Goal: Information Seeking & Learning: Learn about a topic

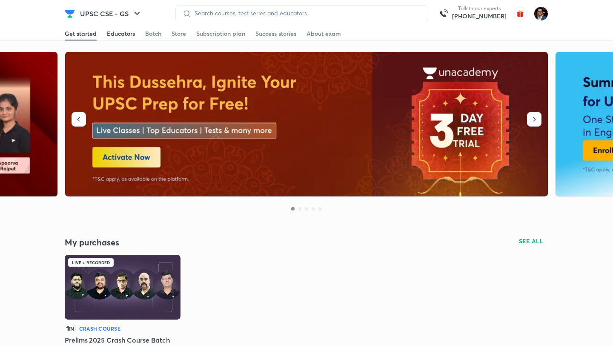
click at [116, 35] on div "Educators" at bounding box center [121, 33] width 28 height 9
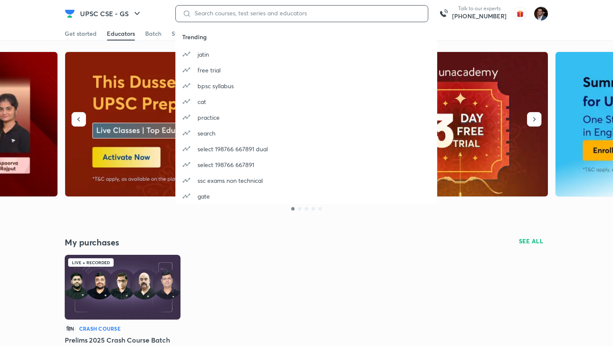
click at [242, 13] on input at bounding box center [306, 13] width 230 height 7
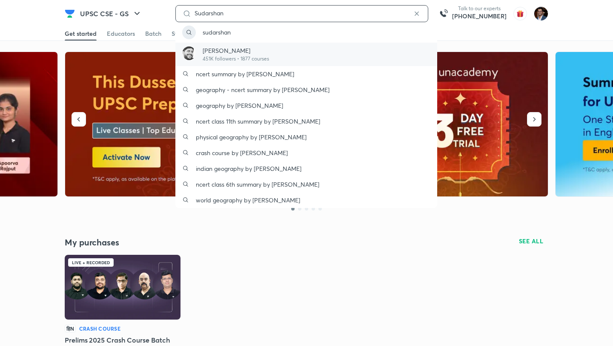
type input "Sudarshan"
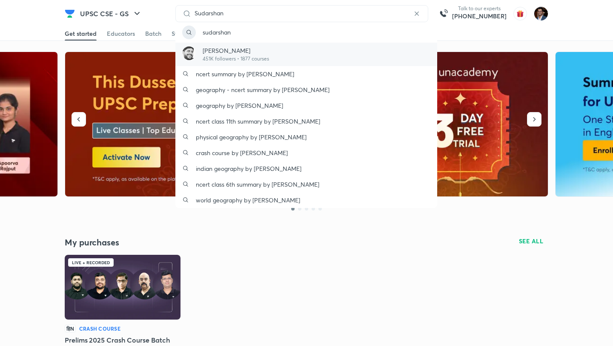
click at [251, 59] on p "451K followers • 1877 courses" at bounding box center [236, 59] width 66 height 8
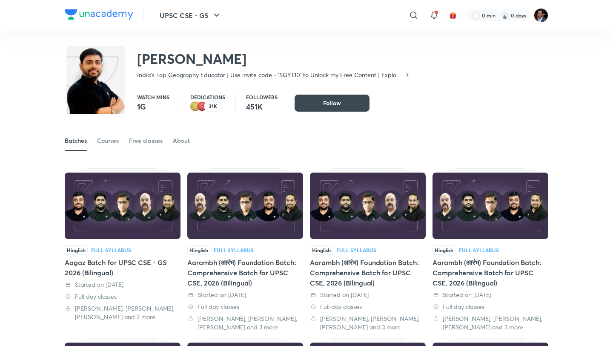
copy h2 "[PERSON_NAME]"
drag, startPoint x: 259, startPoint y: 58, endPoint x: 127, endPoint y: 57, distance: 132.5
click at [127, 57] on div "Sudarshan Gurjar India's Top Geography Educator | Use invite code - 'SGYT10' to…" at bounding box center [238, 61] width 346 height 35
click at [114, 145] on link "Courses" at bounding box center [108, 140] width 22 height 20
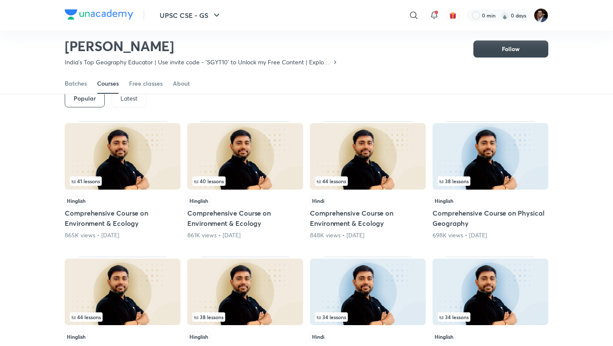
scroll to position [50, 0]
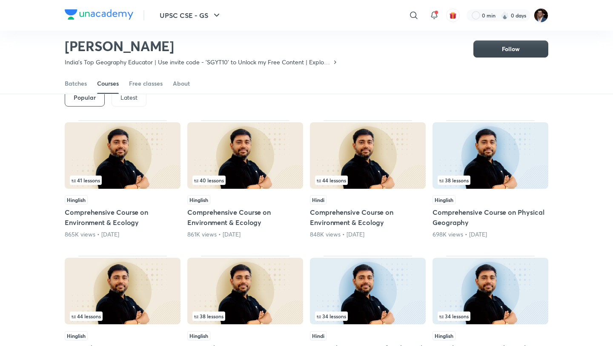
click at [127, 103] on div "Latest" at bounding box center [129, 97] width 35 height 17
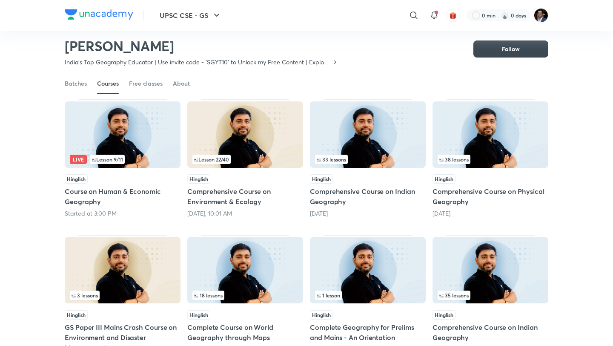
scroll to position [72, 0]
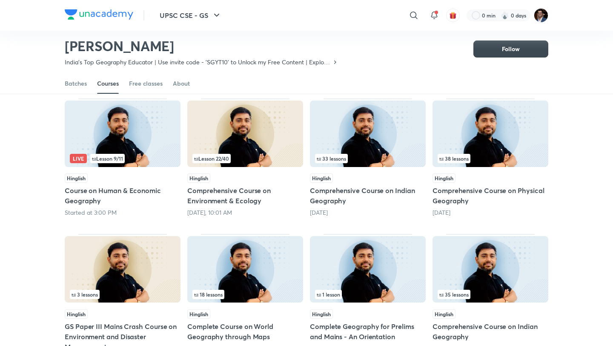
click at [147, 156] on div "Live Lesson 9 / 11" at bounding box center [123, 158] width 106 height 9
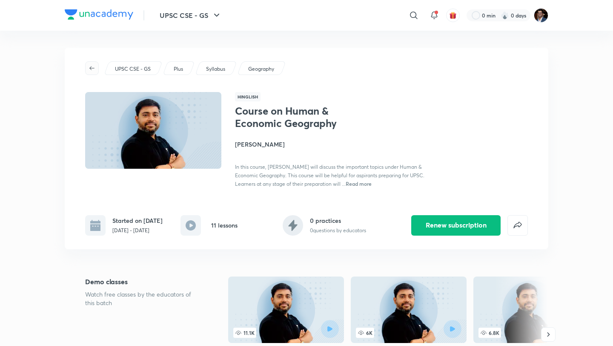
click at [93, 67] on icon "button" at bounding box center [92, 68] width 7 height 7
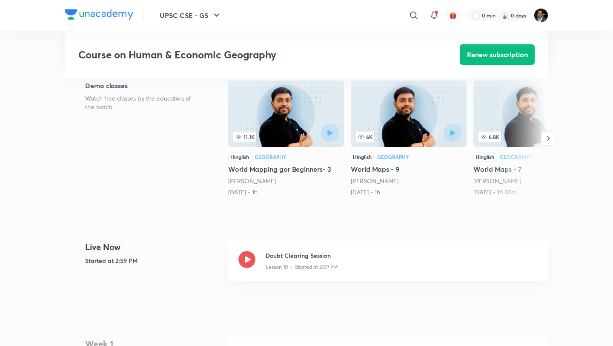
scroll to position [194, 0]
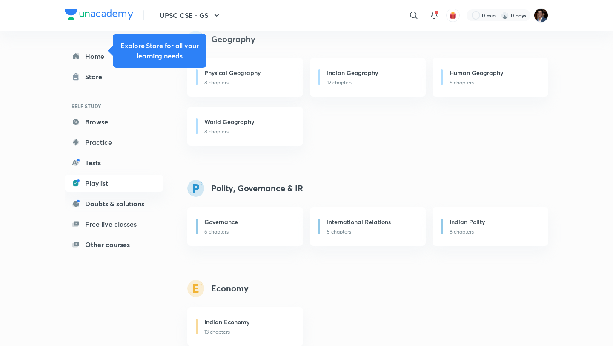
scroll to position [512, 0]
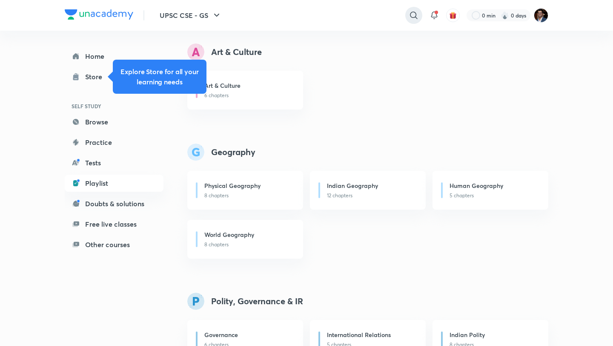
click at [418, 22] on div at bounding box center [414, 15] width 17 height 17
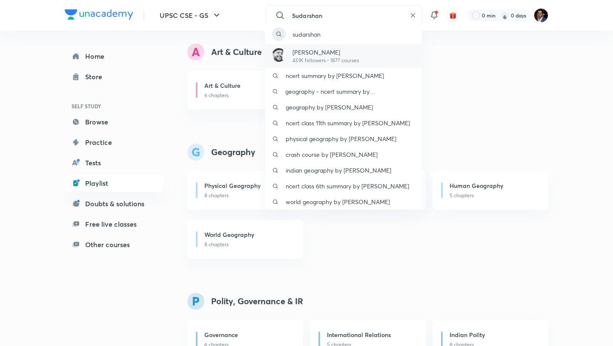
type input "Sudarshan"
click at [328, 59] on p "451K followers • 1877 courses" at bounding box center [326, 61] width 66 height 8
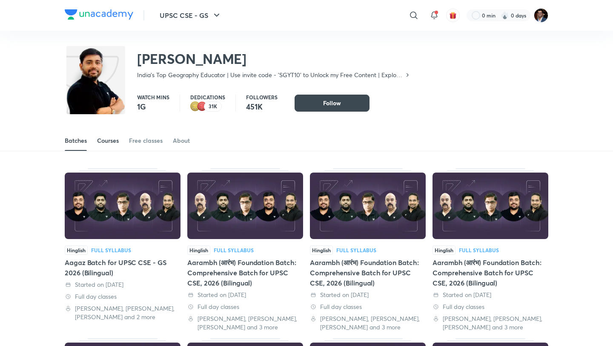
click at [112, 138] on div "Courses" at bounding box center [108, 140] width 22 height 9
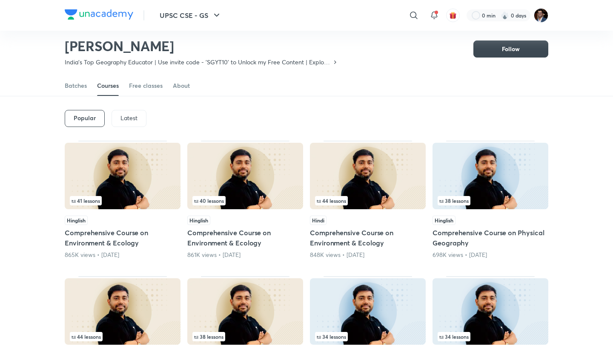
scroll to position [27, 0]
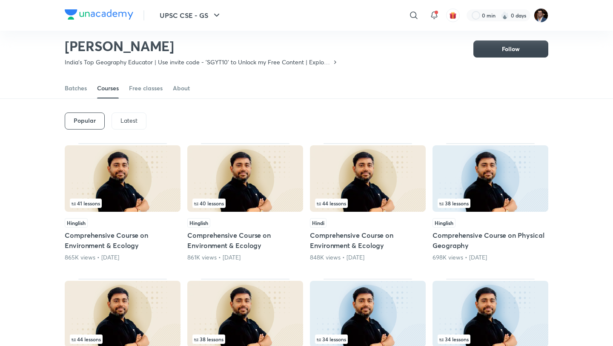
click at [127, 124] on p "Latest" at bounding box center [129, 120] width 17 height 7
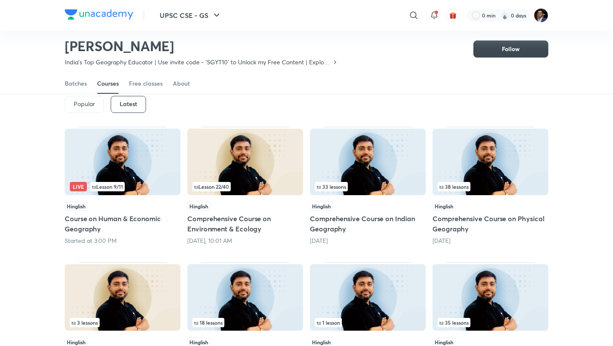
scroll to position [45, 0]
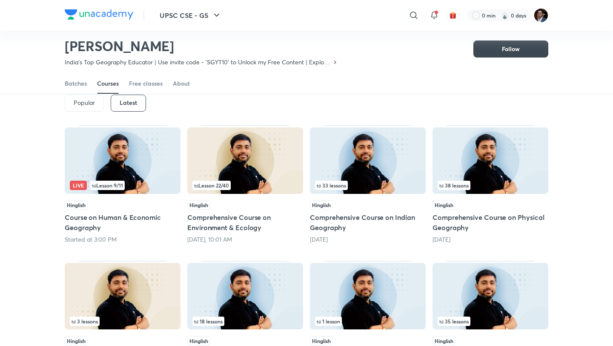
click at [142, 190] on img at bounding box center [123, 160] width 116 height 66
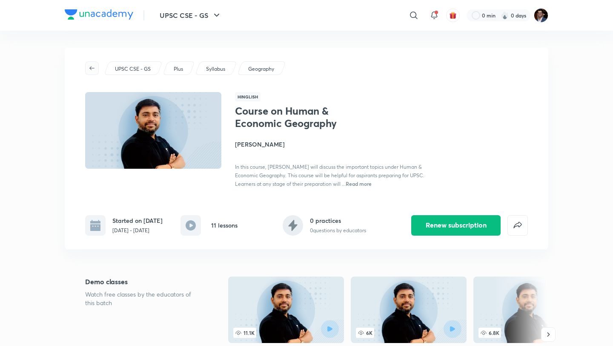
click at [89, 68] on icon "button" at bounding box center [92, 68] width 7 height 7
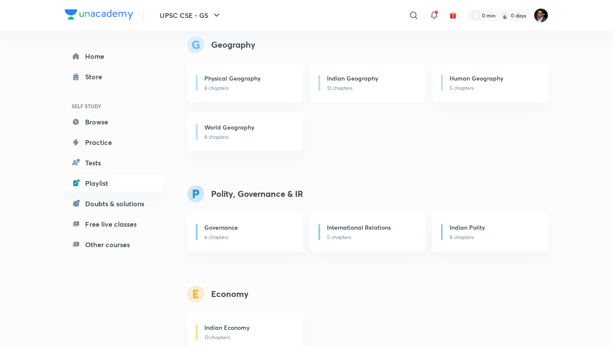
scroll to position [625, 0]
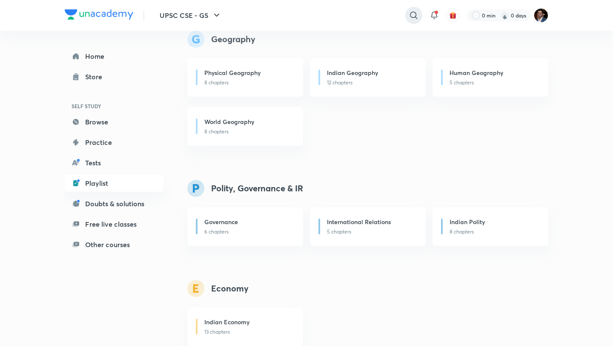
click at [411, 12] on icon at bounding box center [414, 15] width 10 height 10
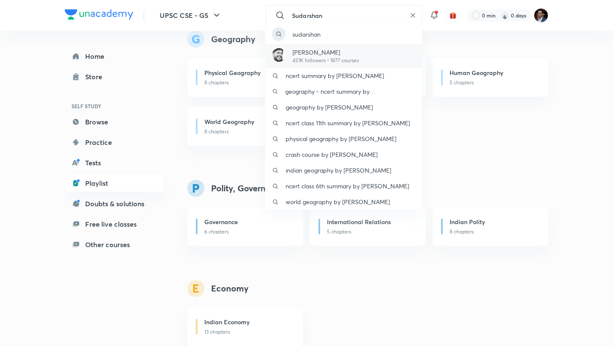
type input "Sudarshan"
click at [336, 53] on p "[PERSON_NAME]" at bounding box center [326, 52] width 66 height 9
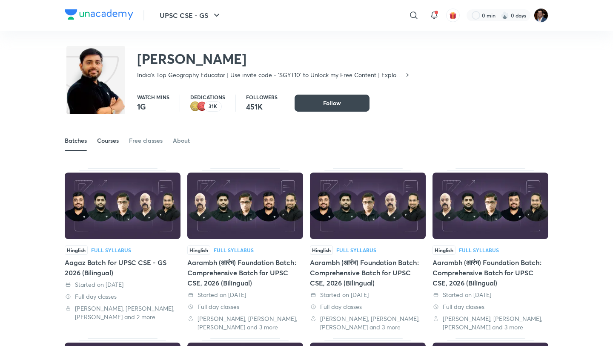
click at [111, 145] on link "Courses" at bounding box center [108, 140] width 22 height 20
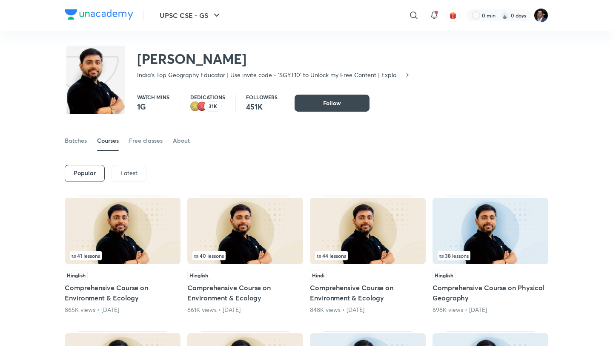
click at [139, 178] on div "Latest" at bounding box center [129, 173] width 35 height 17
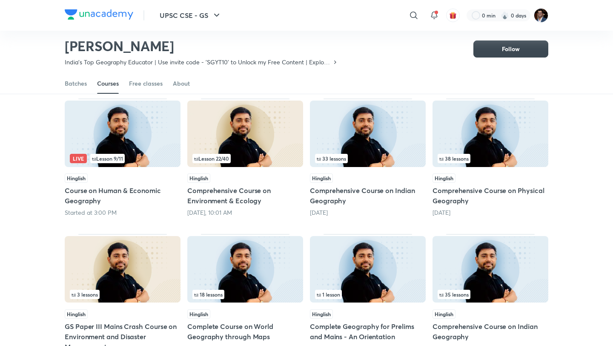
scroll to position [80, 0]
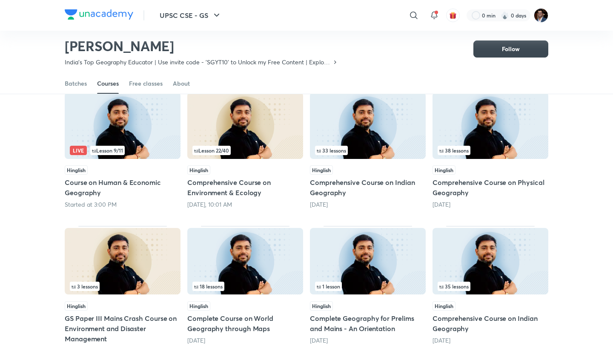
click at [271, 191] on h5 "Comprehensive Course on Environment & Ecology" at bounding box center [245, 187] width 116 height 20
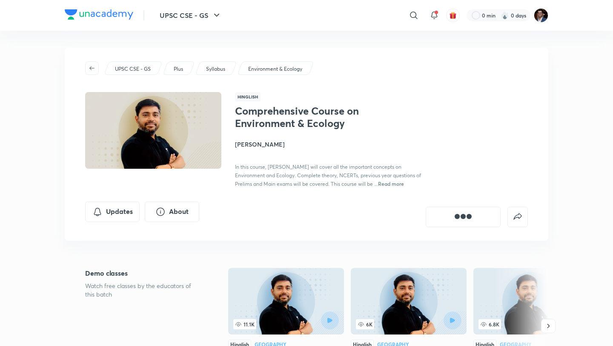
scroll to position [80, 0]
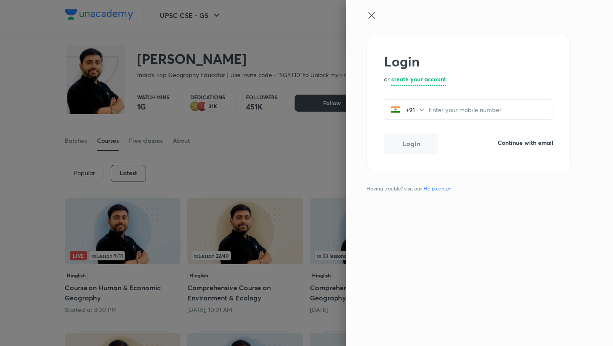
click at [368, 17] on icon at bounding box center [372, 15] width 10 height 10
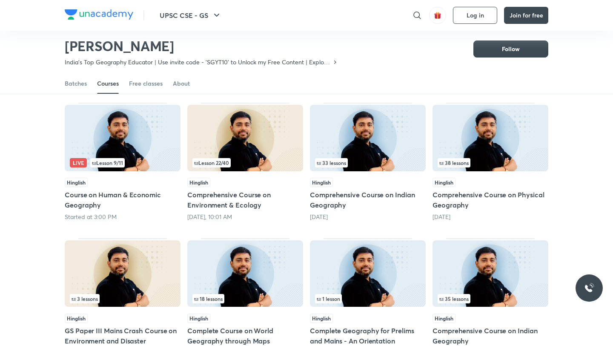
scroll to position [69, 0]
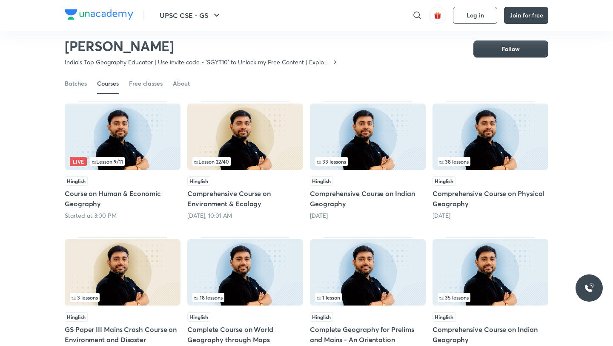
click at [363, 207] on h5 "Comprehensive Course on Indian Geography" at bounding box center [368, 198] width 116 height 20
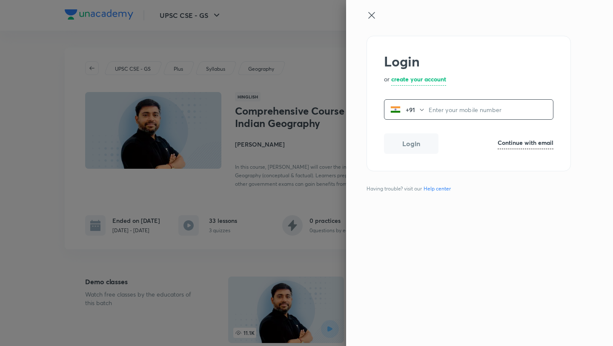
click at [370, 5] on div "Login or create your account +91 ​ Login Continue with email Having trouble? vi…" at bounding box center [479, 173] width 267 height 346
click at [371, 18] on icon at bounding box center [372, 15] width 10 height 10
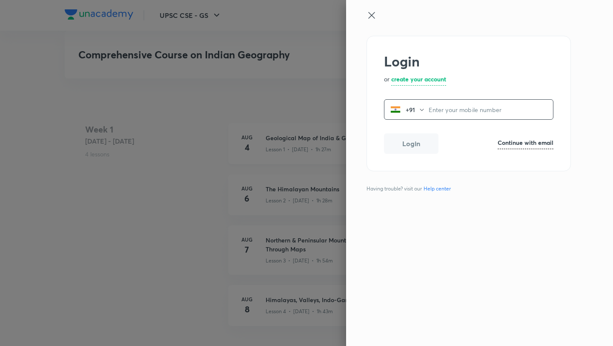
scroll to position [315, 0]
click at [367, 15] on icon at bounding box center [372, 15] width 10 height 10
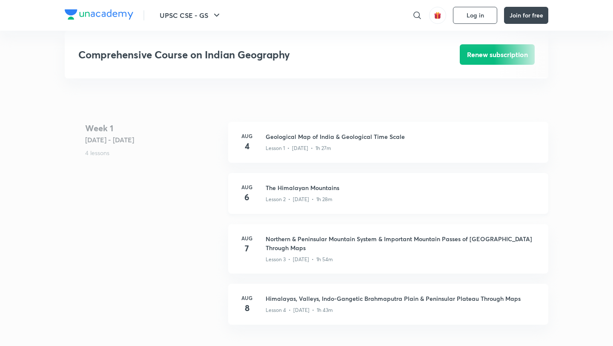
click at [332, 202] on div "Lesson 2 • Aug 6 • 1h 28m" at bounding box center [402, 197] width 273 height 11
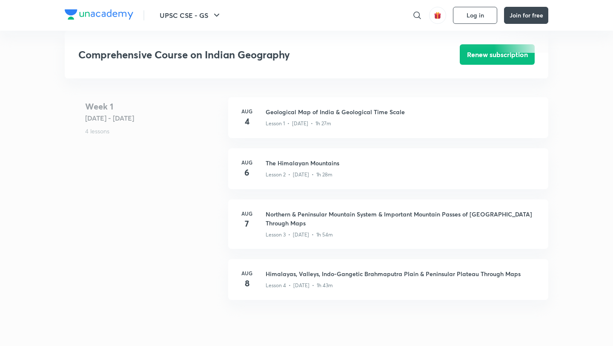
scroll to position [335, 0]
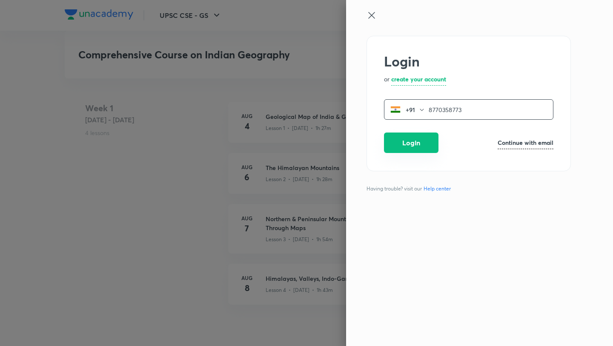
type input "8770358773"
click at [413, 150] on button "Login" at bounding box center [411, 142] width 55 height 20
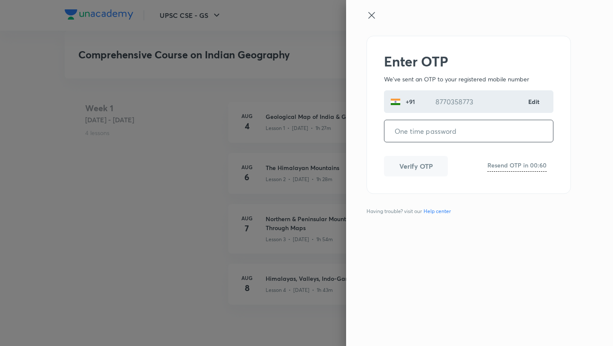
click at [437, 136] on input "tel" at bounding box center [469, 131] width 169 height 22
click at [440, 133] on input "tel" at bounding box center [469, 131] width 169 height 22
type input "178461"
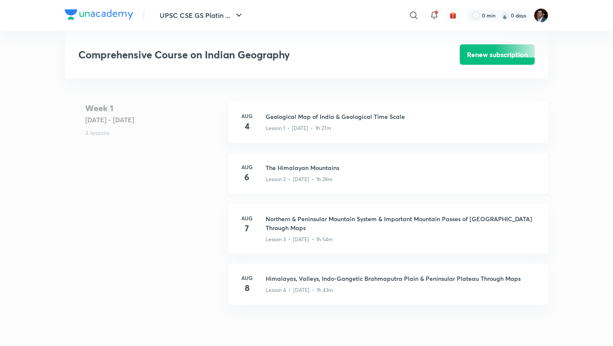
click at [382, 169] on div "Aug 6 The Himalayan Mountains Lesson 2 • Aug 6 • 1h 28m" at bounding box center [388, 173] width 320 height 41
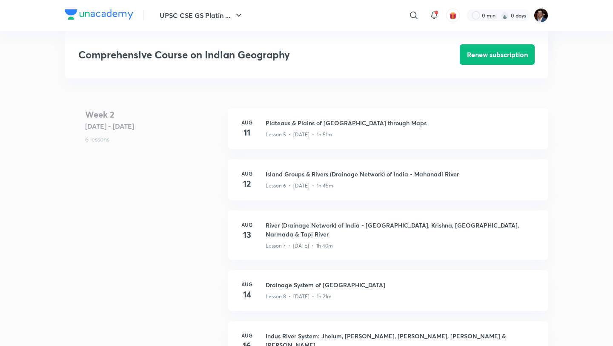
scroll to position [588, 0]
click at [386, 238] on div "Lesson 7 • Aug 13 • 1h 40m" at bounding box center [402, 243] width 273 height 11
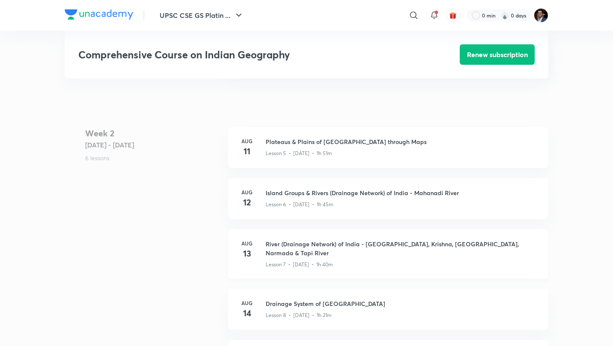
scroll to position [569, 0]
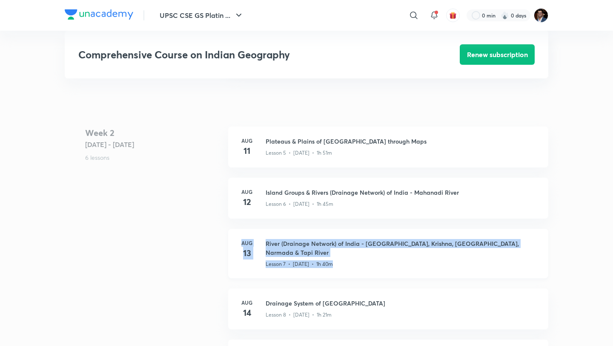
click at [343, 241] on h3 "River (Drainage Network) of India - Godavari, Krishna, Cauvery, Narmada & Tapi …" at bounding box center [402, 248] width 273 height 18
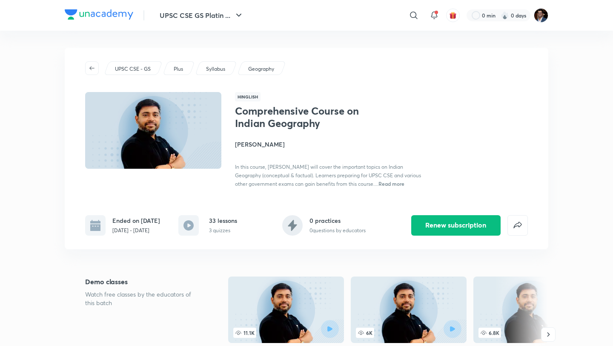
click at [147, 75] on div "UPSC CSE - GS Plus Syllabus Geography Hinglish Comprehensive Course on Indian G…" at bounding box center [307, 149] width 484 height 202
click at [144, 73] on div "UPSC CSE - GS" at bounding box center [133, 68] width 59 height 14
click at [150, 71] on p "UPSC CSE - GS" at bounding box center [133, 69] width 36 height 8
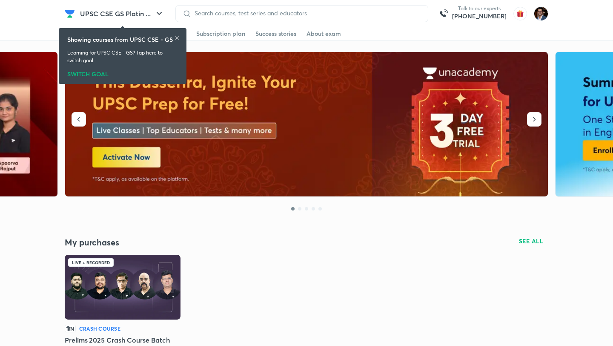
click at [98, 75] on div "SWITCH GOAL" at bounding box center [122, 72] width 111 height 9
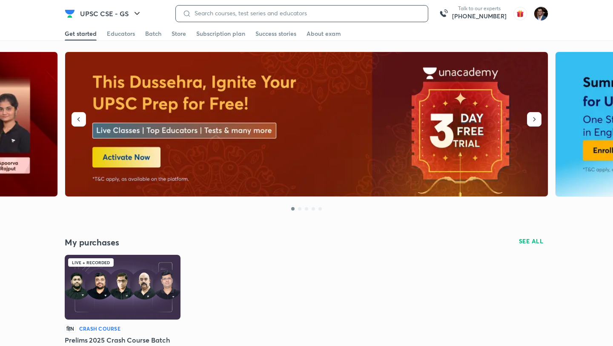
click at [263, 15] on input at bounding box center [306, 13] width 230 height 7
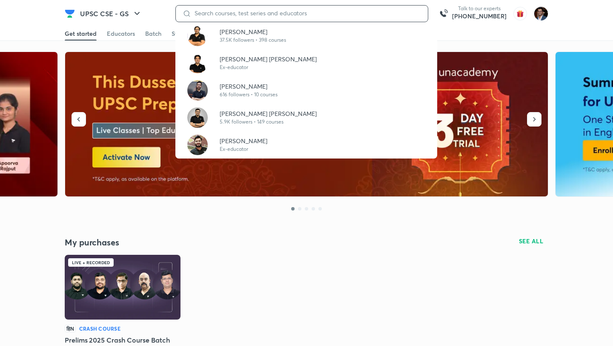
paste input "[PERSON_NAME]"
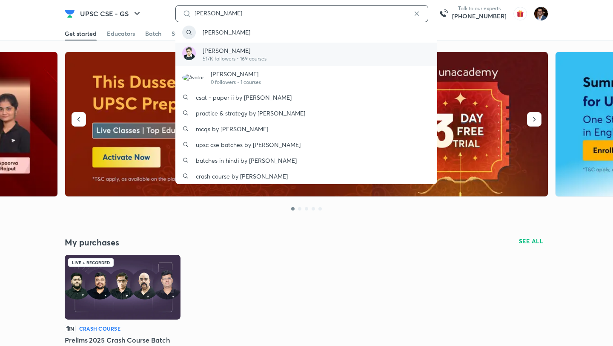
type input "[PERSON_NAME]"
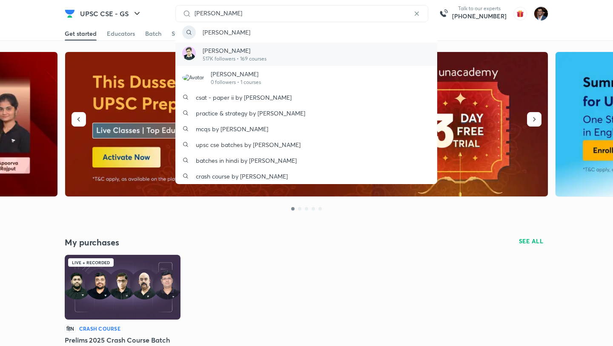
click at [234, 53] on p "[PERSON_NAME]" at bounding box center [235, 50] width 64 height 9
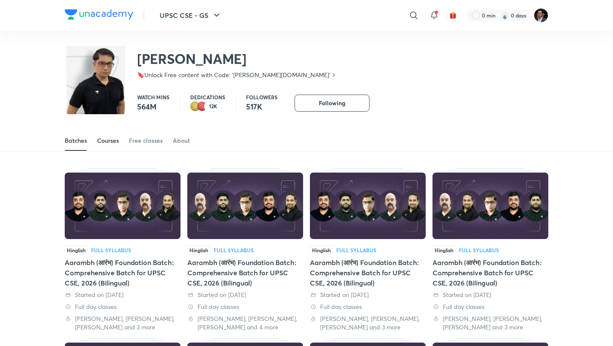
click at [107, 146] on link "Courses" at bounding box center [108, 140] width 22 height 20
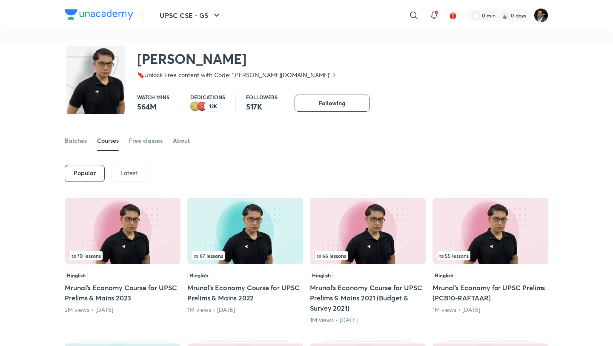
click at [119, 173] on div "Latest" at bounding box center [129, 173] width 35 height 17
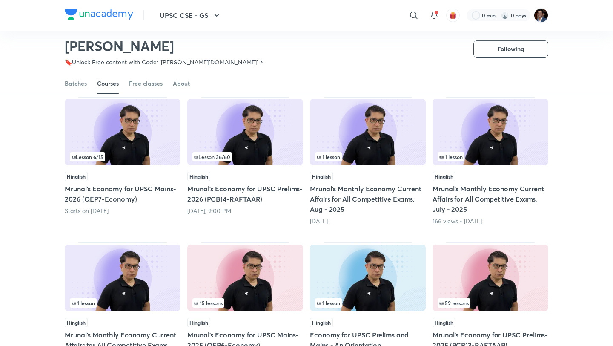
scroll to position [74, 0]
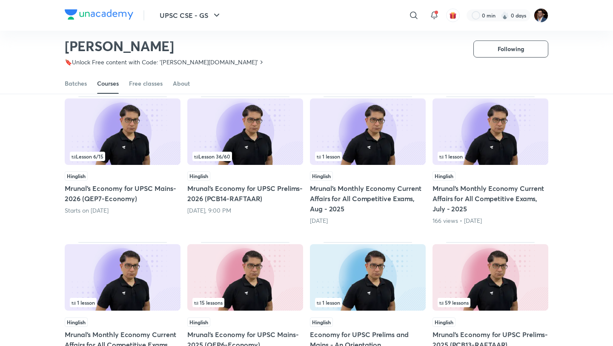
click at [223, 194] on h5 "Mrunal’s Economy for UPSC Prelims-2026 (PCB14-RAFTAAR)" at bounding box center [245, 193] width 116 height 20
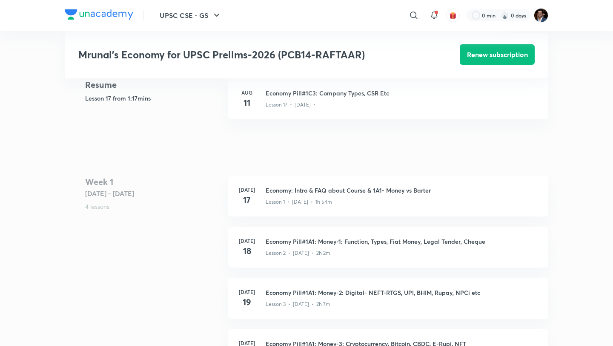
scroll to position [392, 0]
click at [279, 190] on h3 "Economy: Intro & FAQ about Course & 1A1- Money vs Barter" at bounding box center [402, 188] width 273 height 9
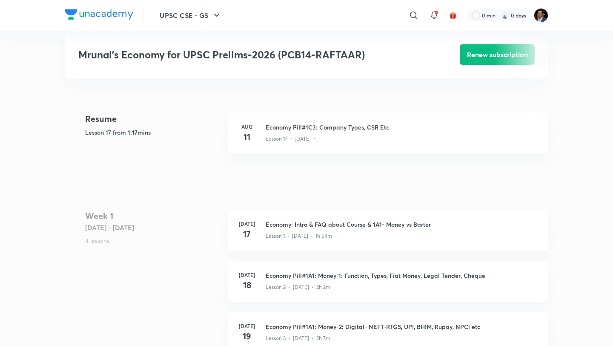
scroll to position [364, 0]
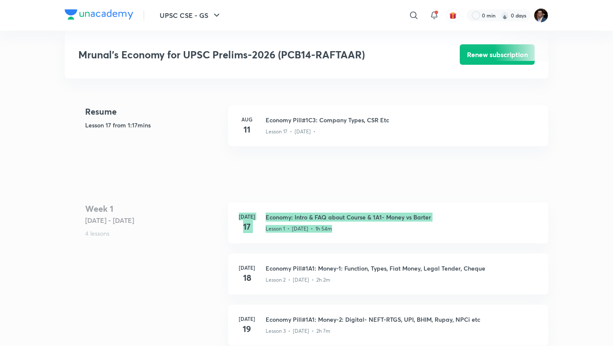
drag, startPoint x: 441, startPoint y: 215, endPoint x: 536, endPoint y: 1, distance: 234.6
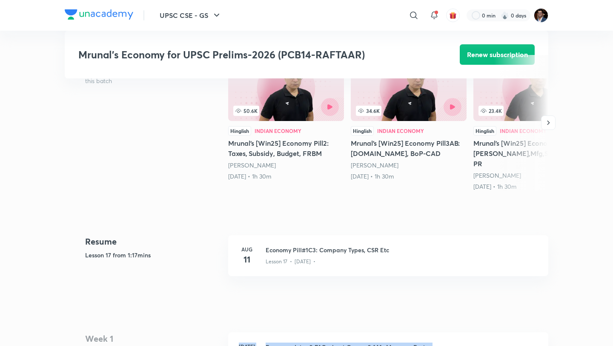
scroll to position [173, 0]
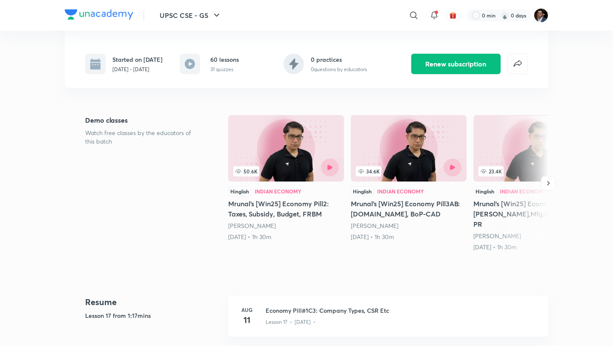
scroll to position [74, 0]
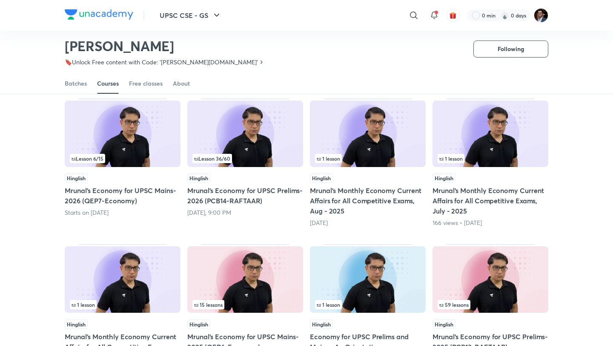
scroll to position [72, 0]
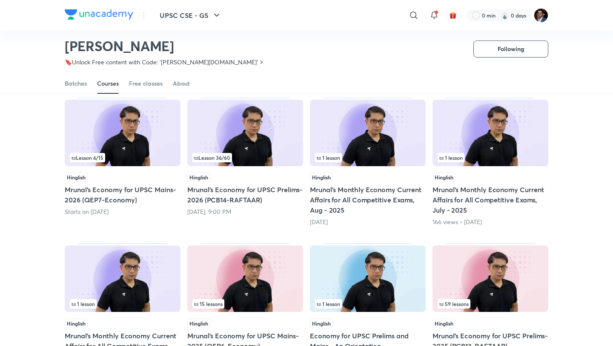
click at [380, 140] on img at bounding box center [368, 133] width 116 height 66
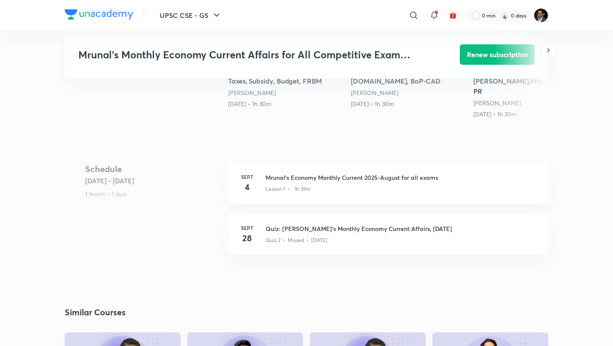
scroll to position [340, 0]
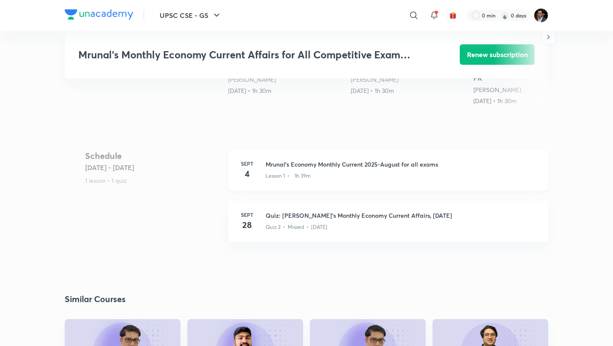
click at [294, 164] on div "Sept 4 Mrunal's Economy Monthly Current 2025-August for all exams Lesson 1 • 1h…" at bounding box center [388, 170] width 320 height 41
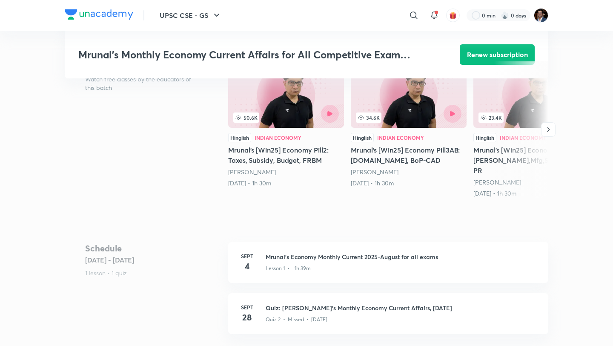
scroll to position [118, 0]
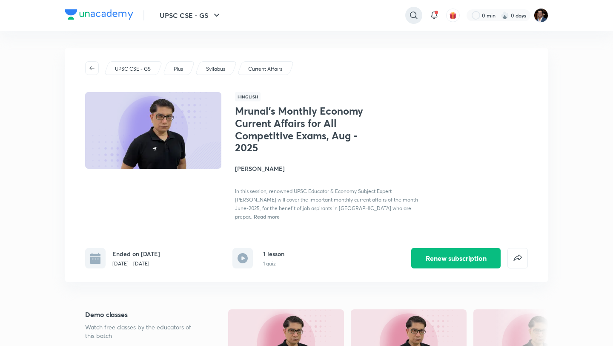
click at [414, 17] on icon at bounding box center [414, 15] width 10 height 10
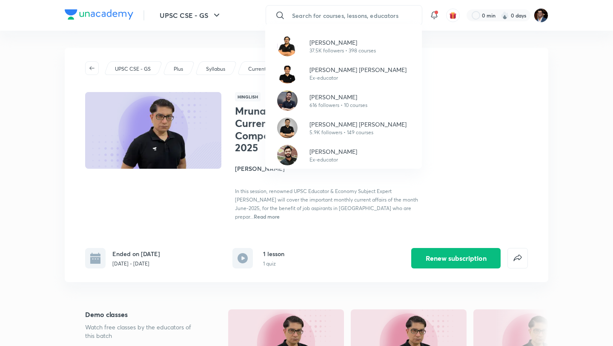
paste input "[PERSON_NAME]"
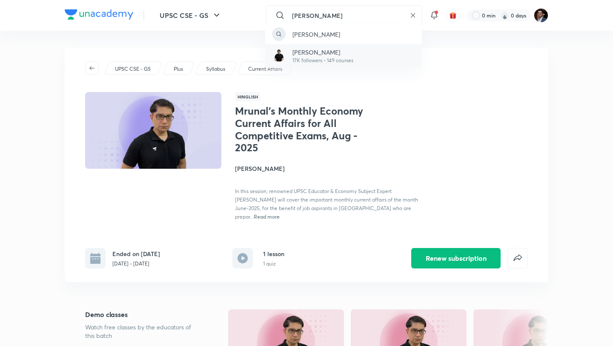
type input "[PERSON_NAME]"
click at [331, 57] on p "17K followers • 149 courses" at bounding box center [323, 61] width 61 height 8
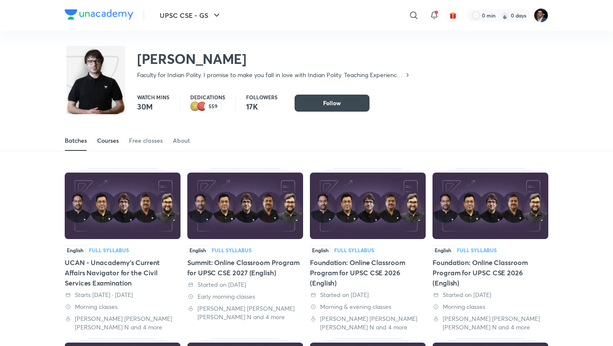
click at [111, 141] on div "Courses" at bounding box center [108, 140] width 22 height 9
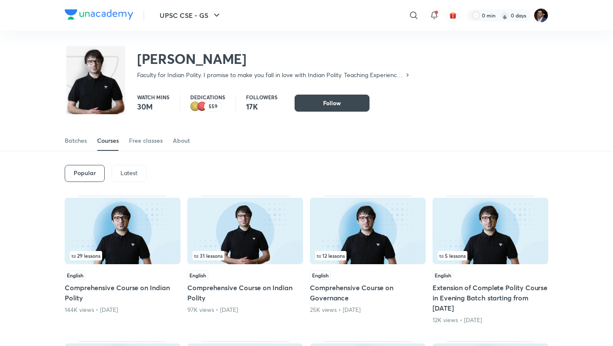
click at [126, 188] on div "Popular Latest" at bounding box center [307, 173] width 484 height 44
click at [129, 174] on p "Latest" at bounding box center [129, 173] width 17 height 7
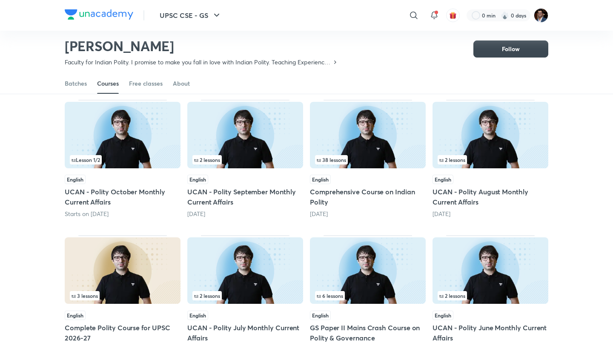
scroll to position [71, 0]
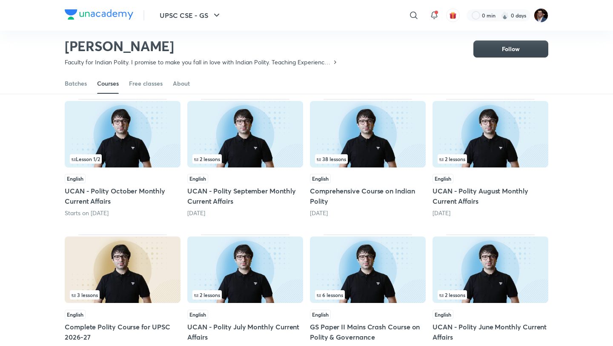
click at [157, 211] on div "Starts on [DATE]" at bounding box center [123, 213] width 116 height 9
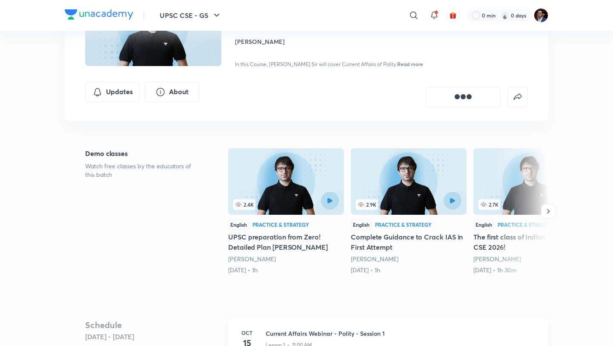
scroll to position [19, 0]
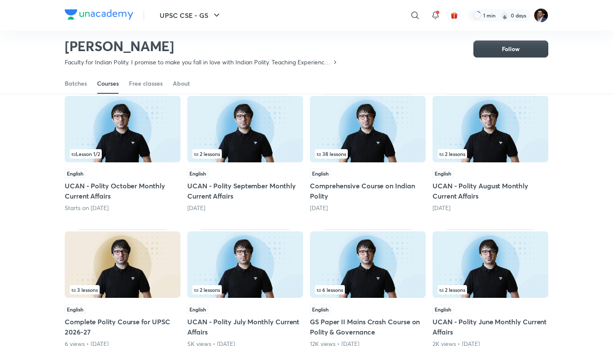
scroll to position [84, 0]
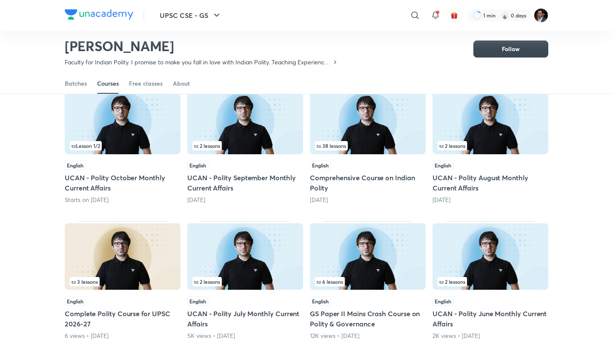
click at [283, 145] on div "2 lessons" at bounding box center [246, 145] width 106 height 9
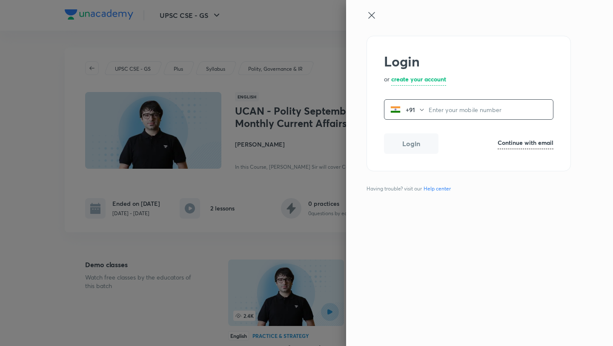
click at [372, 15] on icon at bounding box center [372, 15] width 10 height 10
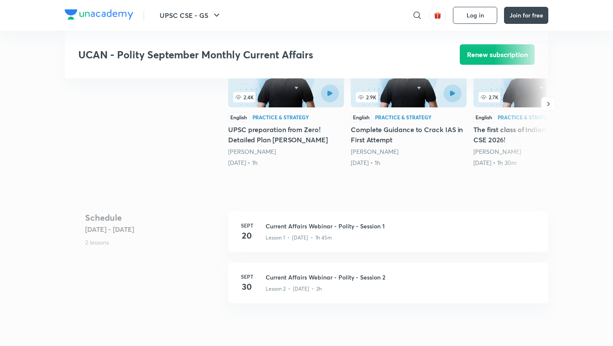
scroll to position [232, 0]
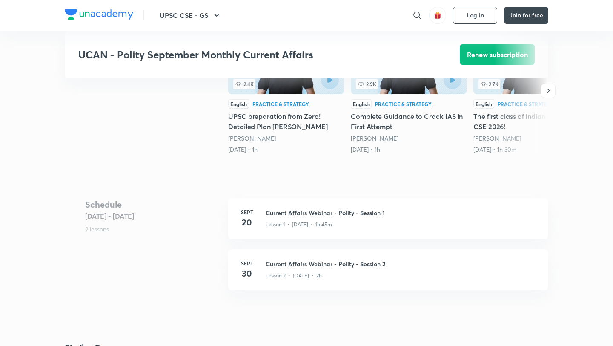
click at [360, 249] on body "UPSC CSE - GS ​ Log in Join for free UCAN - Polity September Monthly Current Af…" at bounding box center [306, 292] width 613 height 1048
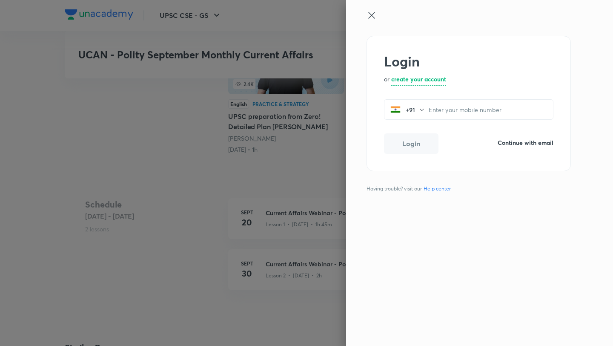
click at [318, 248] on div at bounding box center [306, 173] width 613 height 346
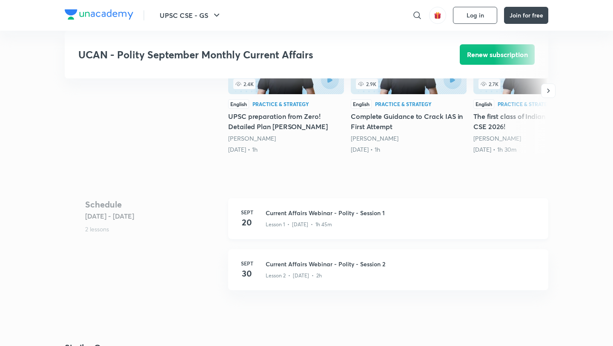
click at [324, 217] on h3 "Current Affairs Webinar - Polity - Session 1" at bounding box center [402, 212] width 273 height 9
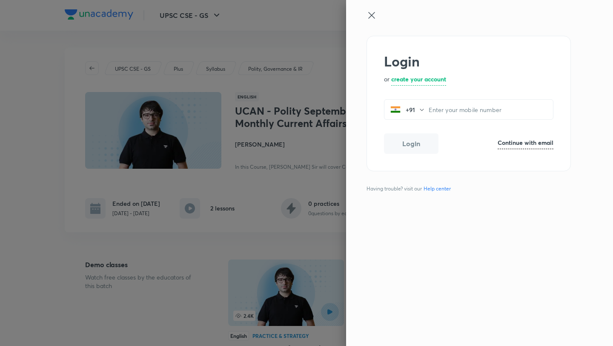
click at [362, 8] on div "Login or create your account +91 ​ Login Continue with email Having trouble? vi…" at bounding box center [479, 173] width 267 height 346
click at [368, 13] on icon at bounding box center [372, 15] width 10 height 10
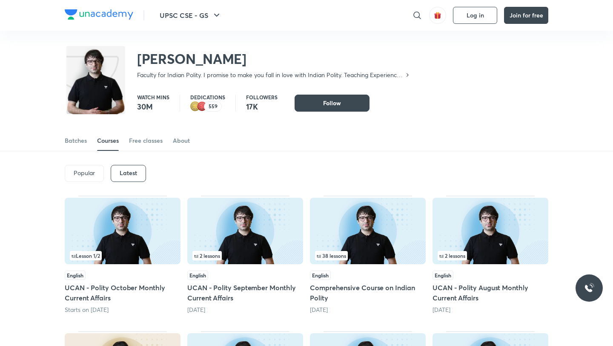
click at [129, 172] on h6 "Latest" at bounding box center [128, 173] width 17 height 7
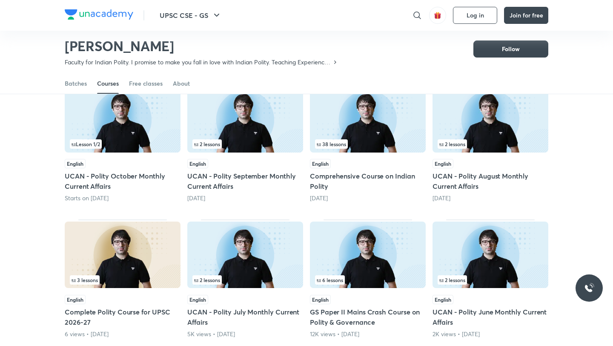
scroll to position [91, 0]
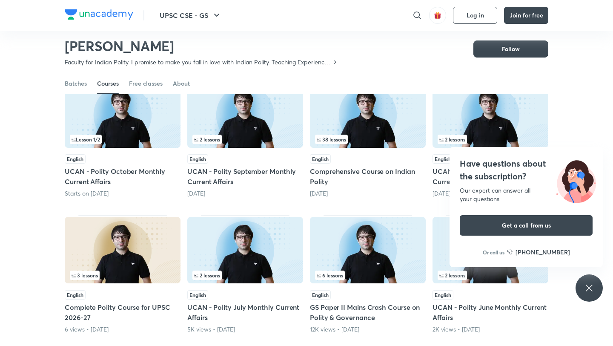
click at [342, 190] on div "[DATE]" at bounding box center [368, 193] width 116 height 9
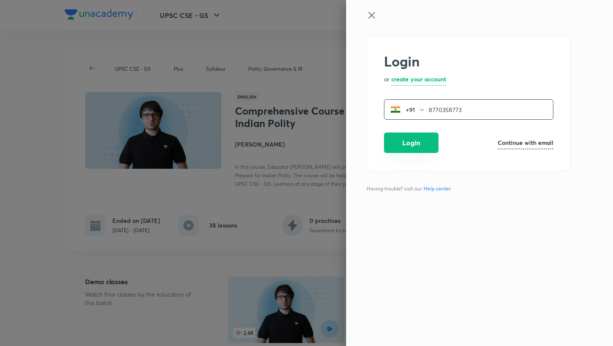
type input "8770358773"
click at [418, 149] on button "Login" at bounding box center [411, 142] width 55 height 20
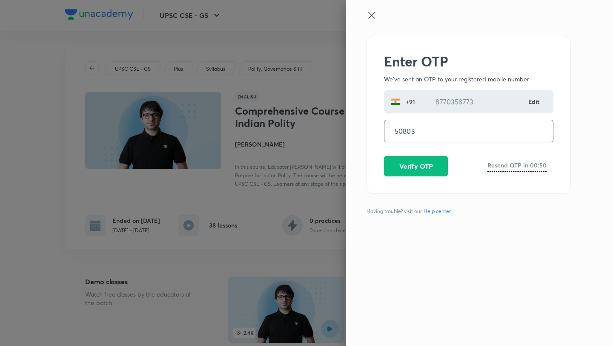
type input "508033"
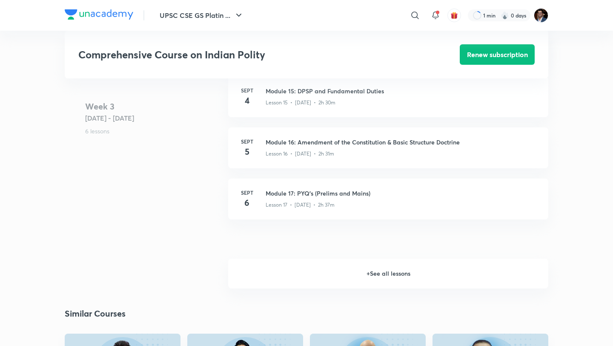
scroll to position [1184, 0]
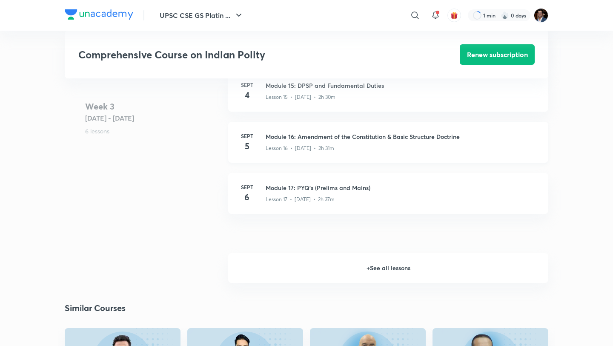
click at [400, 159] on div "Sept 5 Module 16: Amendment of the Constitution & Basic Structure Doctrine Less…" at bounding box center [388, 142] width 320 height 41
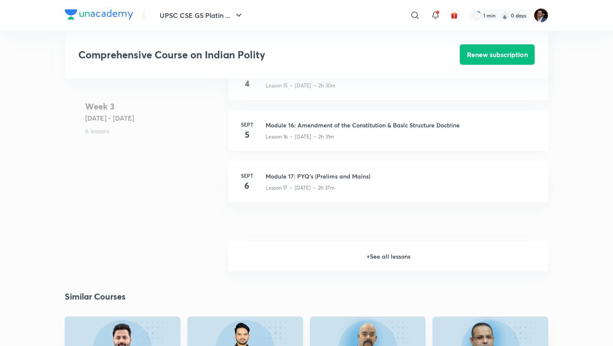
scroll to position [1194, 0]
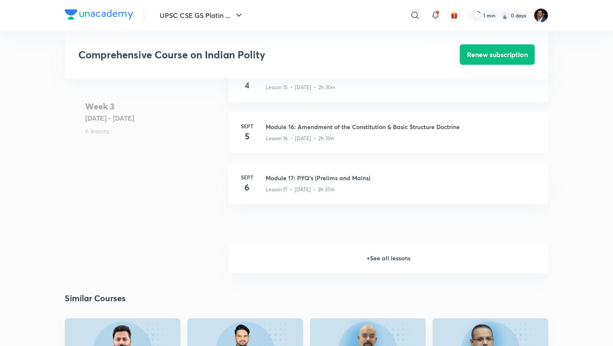
click at [362, 153] on div "Sept 5 Module 16: Amendment of the Constitution & Basic Structure Doctrine Less…" at bounding box center [388, 132] width 320 height 41
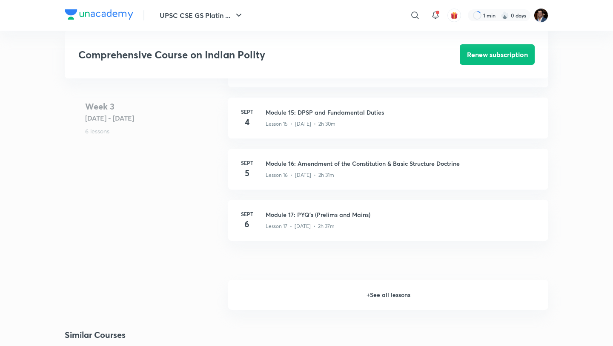
scroll to position [1158, 0]
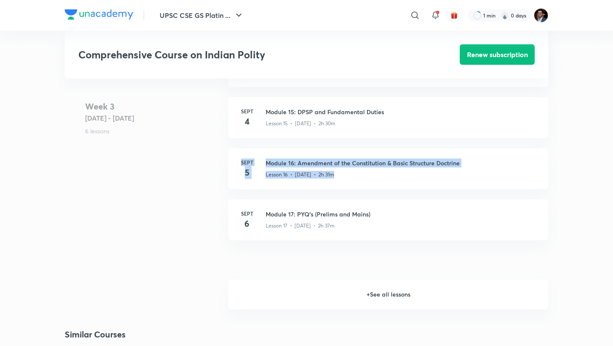
click at [87, 15] on img at bounding box center [99, 14] width 69 height 10
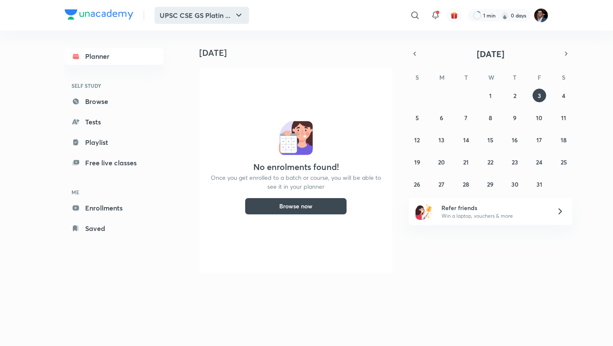
click at [223, 18] on button "UPSC CSE GS Platin ..." at bounding box center [202, 15] width 95 height 17
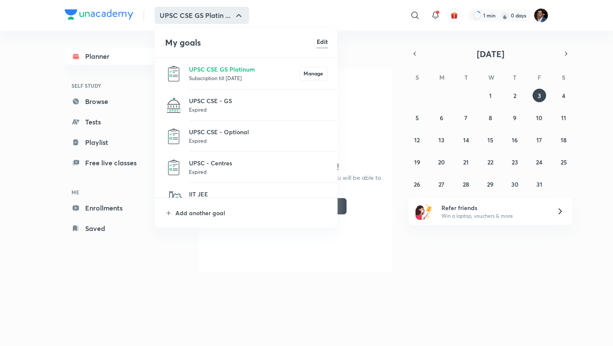
click at [194, 112] on p "Expired" at bounding box center [258, 109] width 139 height 9
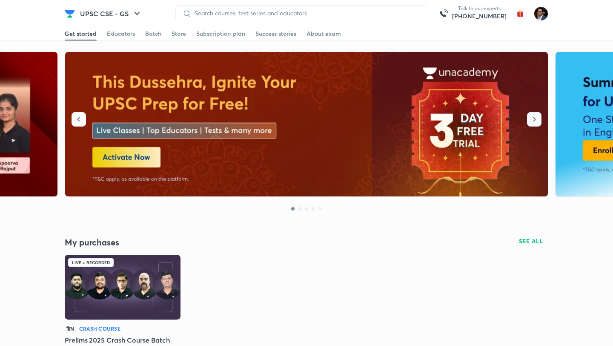
click at [538, 121] on icon "button" at bounding box center [534, 119] width 9 height 9
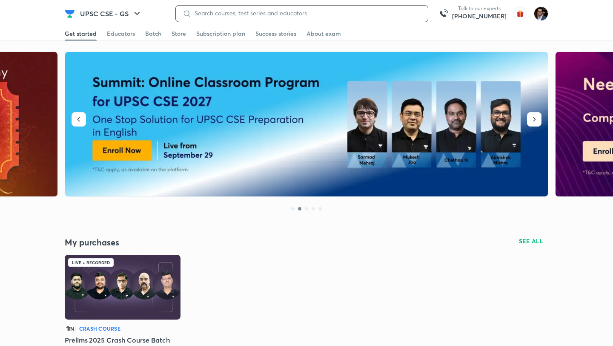
click at [243, 16] on input at bounding box center [306, 13] width 230 height 7
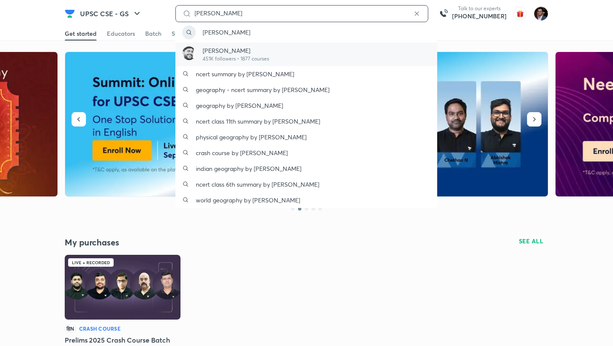
type input "Sudarsh"
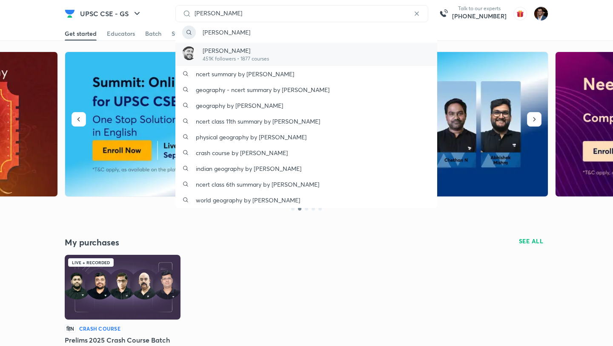
click at [238, 60] on p "451K followers • 1877 courses" at bounding box center [236, 59] width 66 height 8
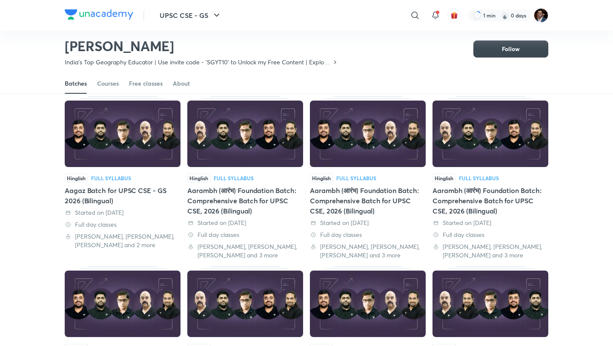
scroll to position [47, 0]
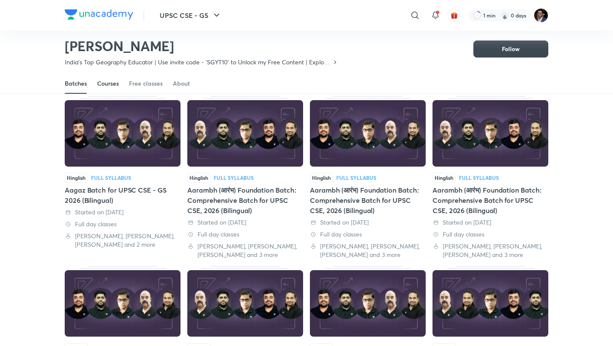
click at [111, 85] on div "Courses" at bounding box center [108, 83] width 22 height 9
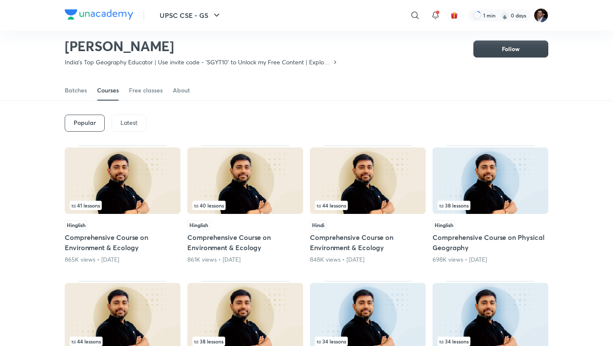
scroll to position [12, 0]
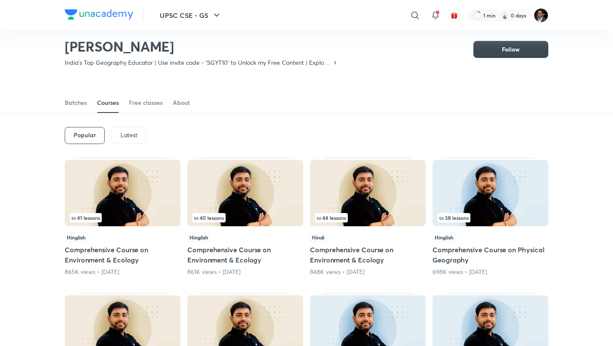
click at [126, 135] on p "Latest" at bounding box center [129, 135] width 17 height 7
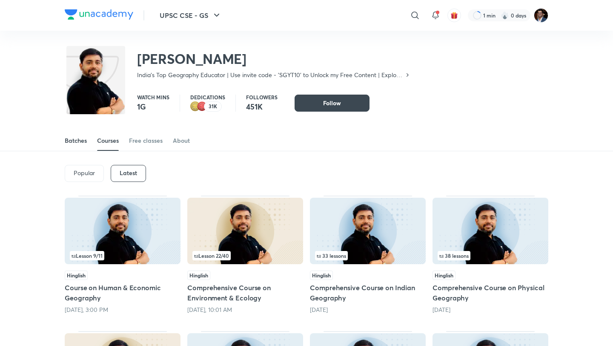
click at [73, 143] on div "Batches" at bounding box center [76, 140] width 22 height 9
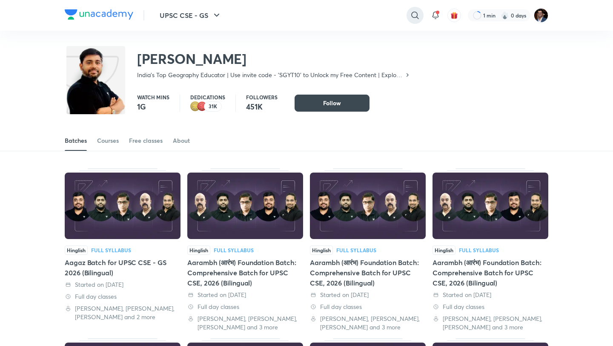
click at [412, 16] on icon at bounding box center [415, 15] width 10 height 10
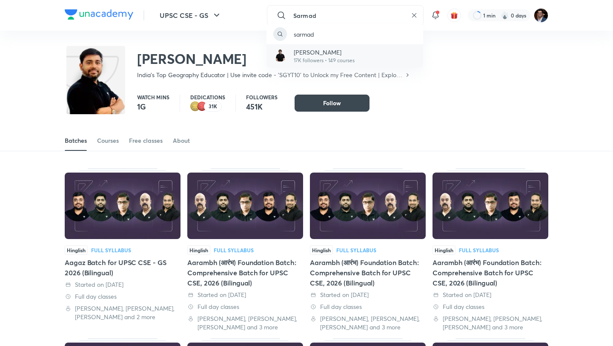
type input "Sarmad"
click at [322, 56] on p "[PERSON_NAME]" at bounding box center [324, 52] width 61 height 9
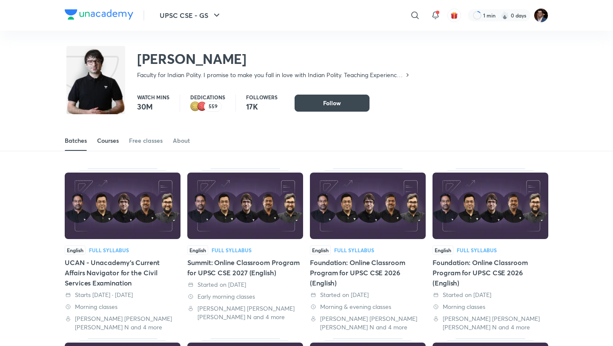
click at [107, 144] on div "Courses" at bounding box center [108, 140] width 22 height 9
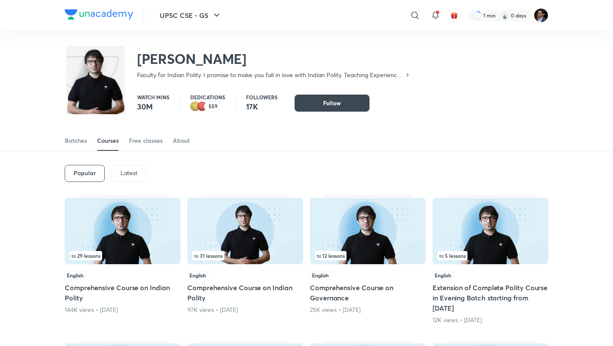
click at [117, 175] on div "Latest" at bounding box center [129, 173] width 35 height 17
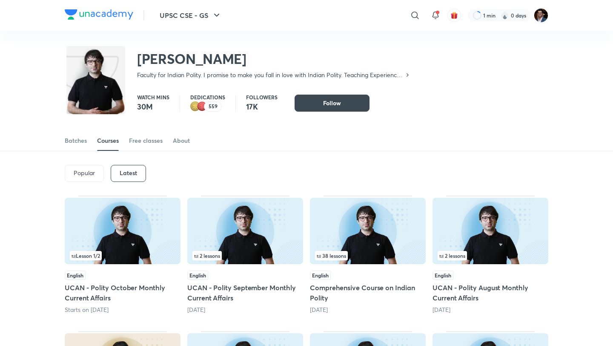
click at [401, 11] on div "​" at bounding box center [345, 15] width 157 height 20
click at [416, 16] on icon at bounding box center [415, 15] width 10 height 10
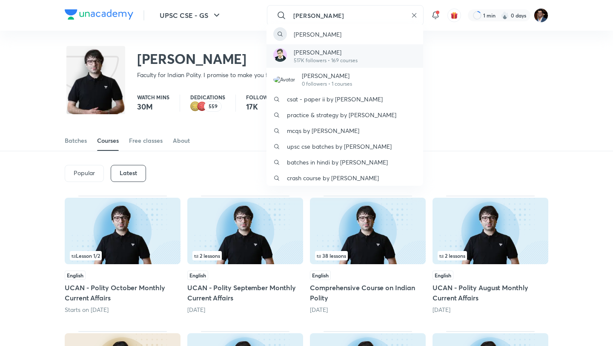
type input "mrunal patel"
click at [337, 53] on p "[PERSON_NAME]" at bounding box center [326, 52] width 64 height 9
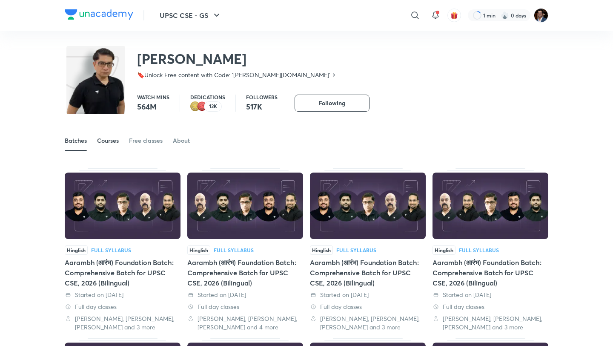
click at [114, 140] on div "Courses" at bounding box center [108, 140] width 22 height 9
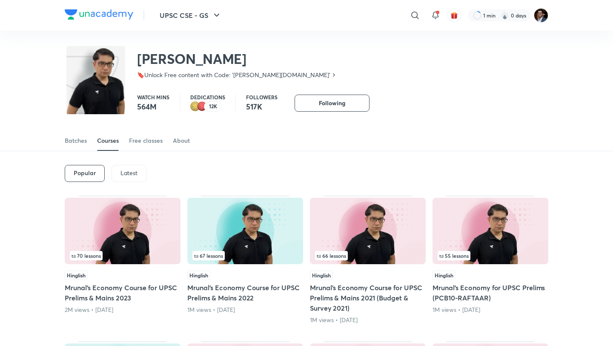
click at [123, 186] on div "Popular Latest" at bounding box center [307, 173] width 484 height 44
click at [123, 177] on div "Latest" at bounding box center [129, 173] width 35 height 17
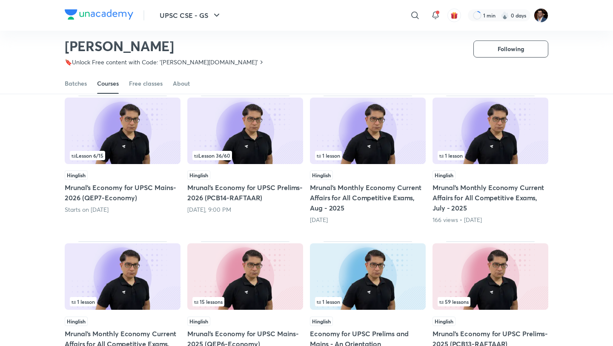
scroll to position [72, 0]
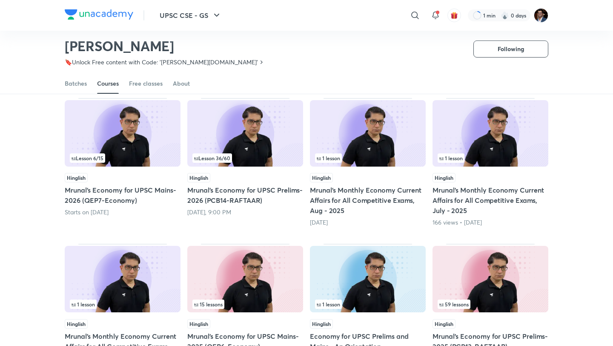
click at [135, 210] on div "Starts on Oct 5" at bounding box center [123, 212] width 116 height 9
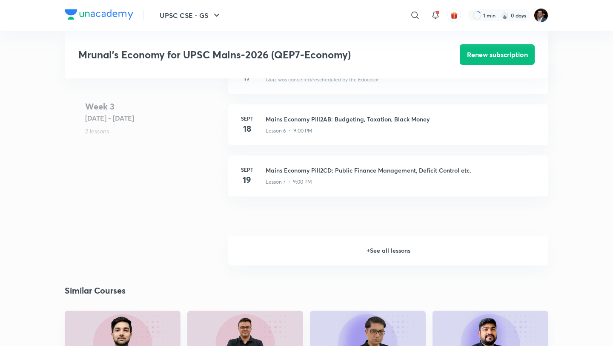
scroll to position [1014, 0]
click at [279, 259] on h6 "+ See all lessons" at bounding box center [388, 252] width 320 height 30
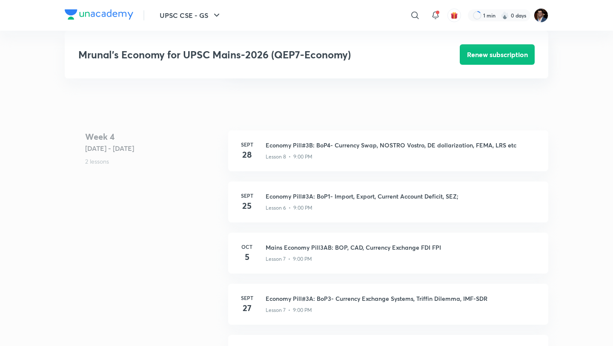
scroll to position [1137, 0]
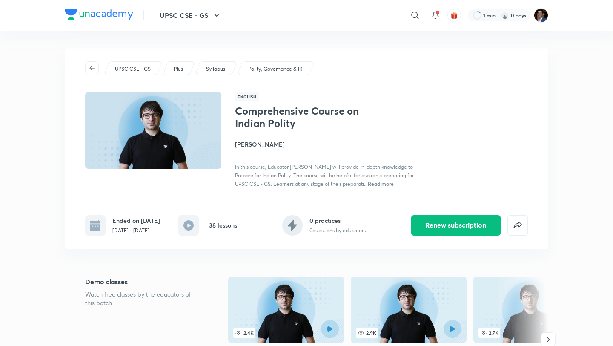
click at [127, 69] on p "UPSC CSE - GS" at bounding box center [133, 69] width 36 height 8
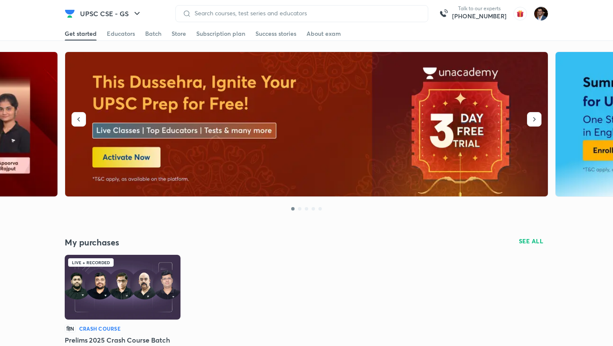
click at [240, 9] on div at bounding box center [302, 13] width 253 height 17
click at [236, 17] on div at bounding box center [302, 13] width 253 height 17
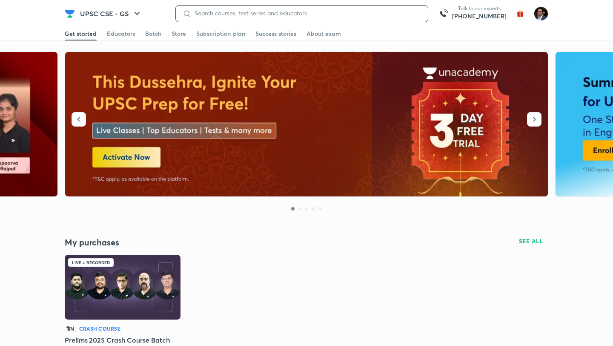
click at [230, 14] on input at bounding box center [306, 13] width 230 height 7
type input "mrunal"
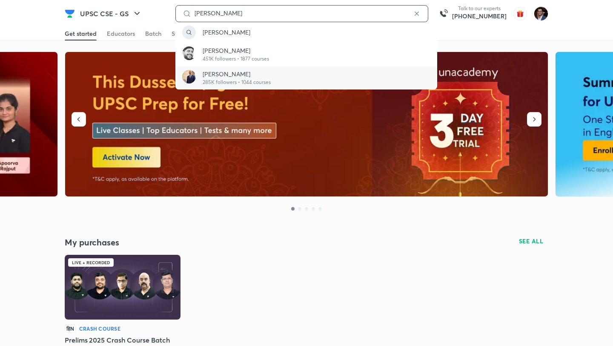
type input "[PERSON_NAME]"
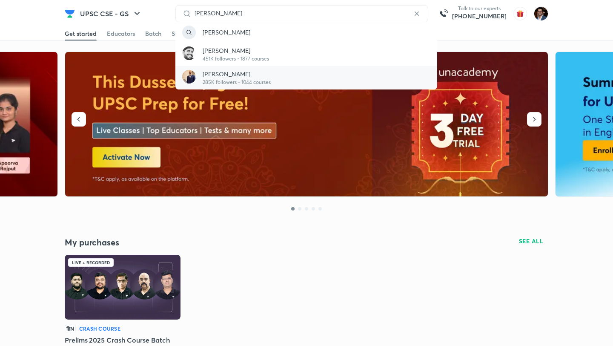
click at [228, 75] on p "[PERSON_NAME]" at bounding box center [237, 73] width 68 height 9
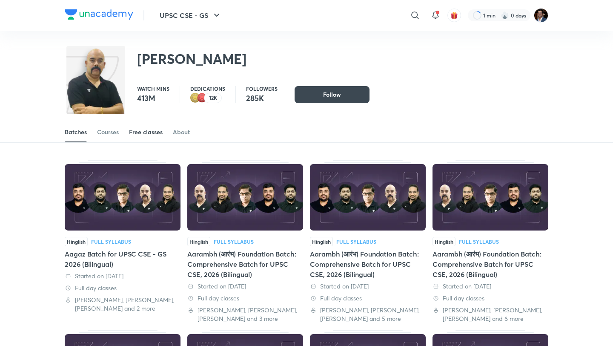
click at [133, 136] on div "Free classes" at bounding box center [146, 132] width 34 height 9
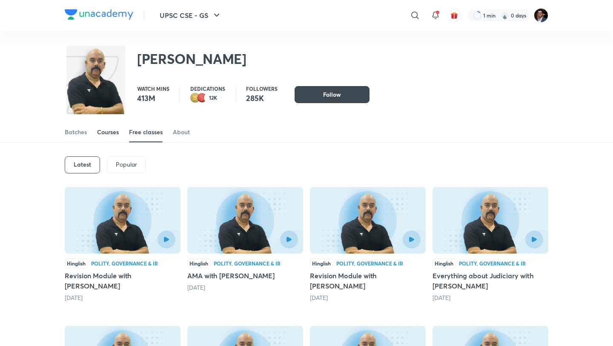
click at [106, 138] on link "Courses" at bounding box center [108, 132] width 22 height 20
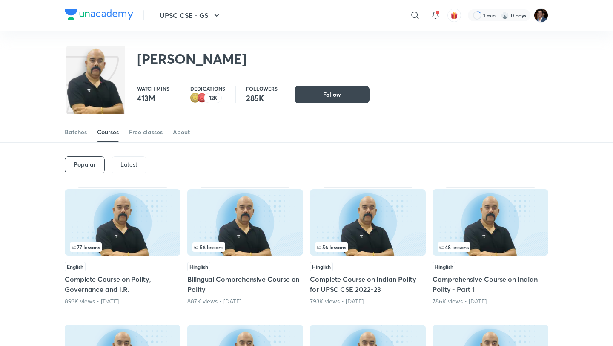
click at [94, 164] on h6 "Popular" at bounding box center [85, 164] width 22 height 7
click at [121, 164] on p "Latest" at bounding box center [129, 164] width 17 height 7
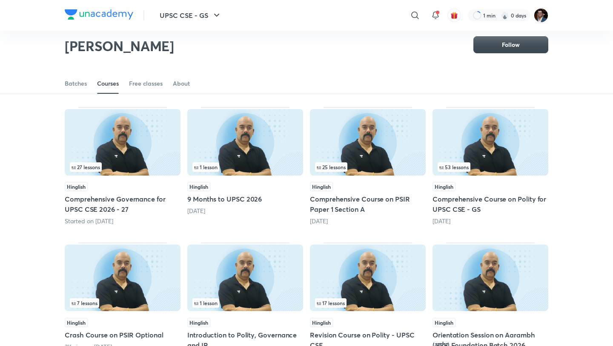
scroll to position [47, 0]
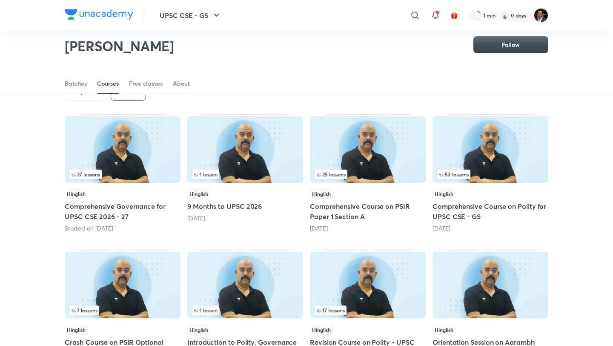
click at [162, 213] on h5 "Comprehensive Governance for UPSC CSE 2026 - 27" at bounding box center [123, 211] width 116 height 20
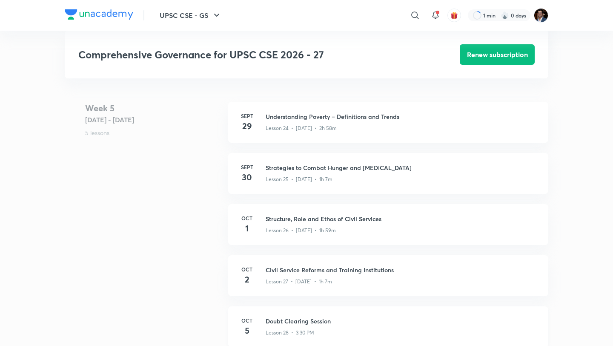
scroll to position [1696, 0]
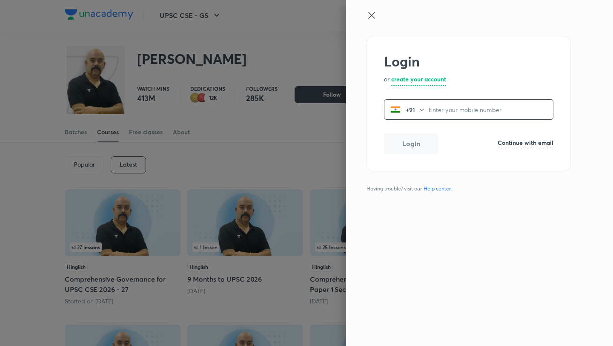
click at [372, 17] on icon at bounding box center [372, 15] width 10 height 10
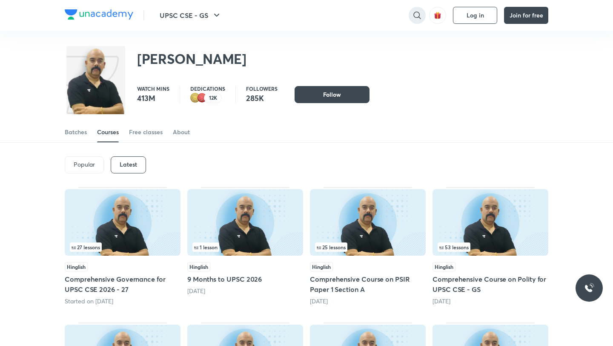
click at [417, 17] on icon at bounding box center [417, 15] width 7 height 7
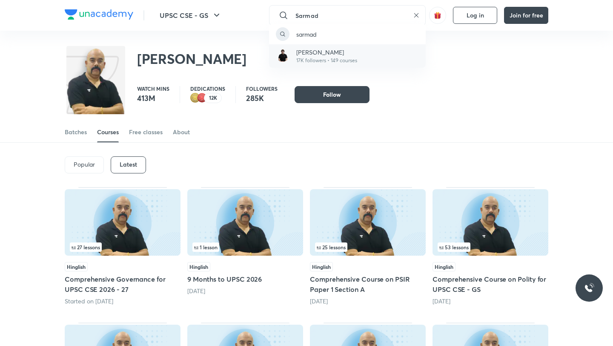
type input "Sarmad"
click at [332, 58] on p "17K followers • 149 courses" at bounding box center [327, 61] width 61 height 8
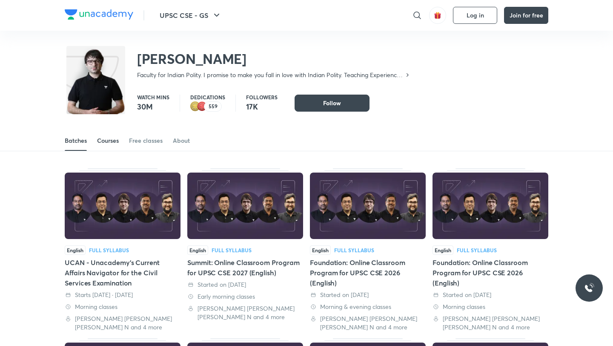
click at [109, 145] on link "Courses" at bounding box center [108, 140] width 22 height 20
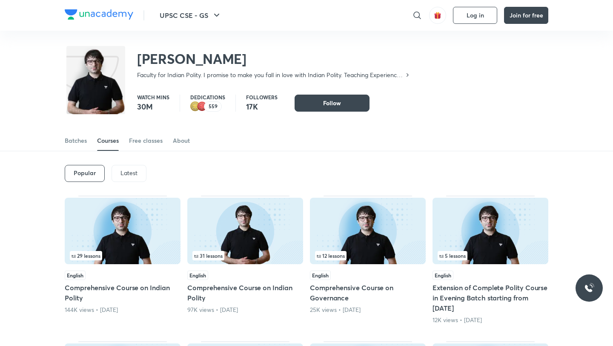
click at [128, 177] on div "Latest" at bounding box center [129, 173] width 35 height 17
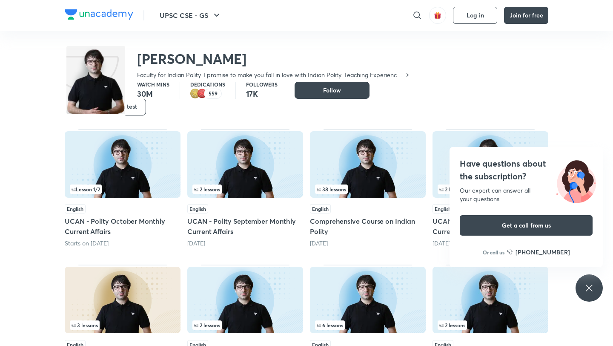
scroll to position [134, 0]
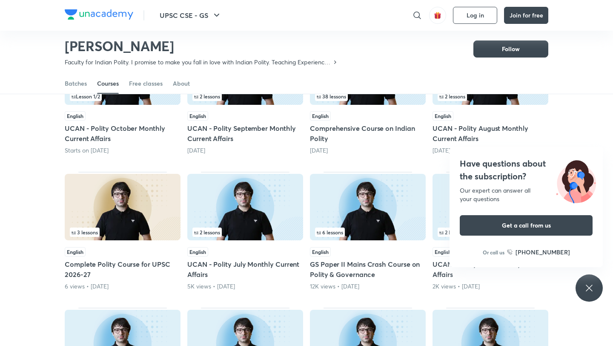
click at [592, 295] on div "Have questions about the subscription? Our expert can answer all your questions…" at bounding box center [589, 287] width 27 height 27
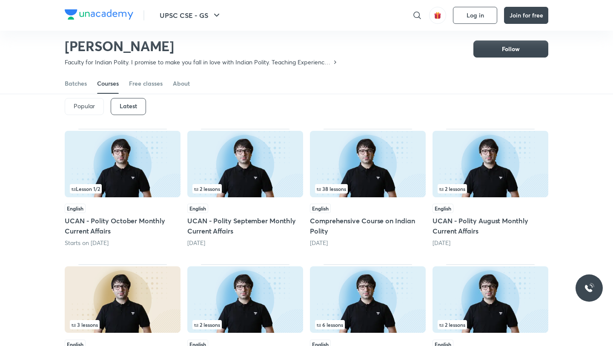
scroll to position [38, 0]
